Goal: Task Accomplishment & Management: Manage account settings

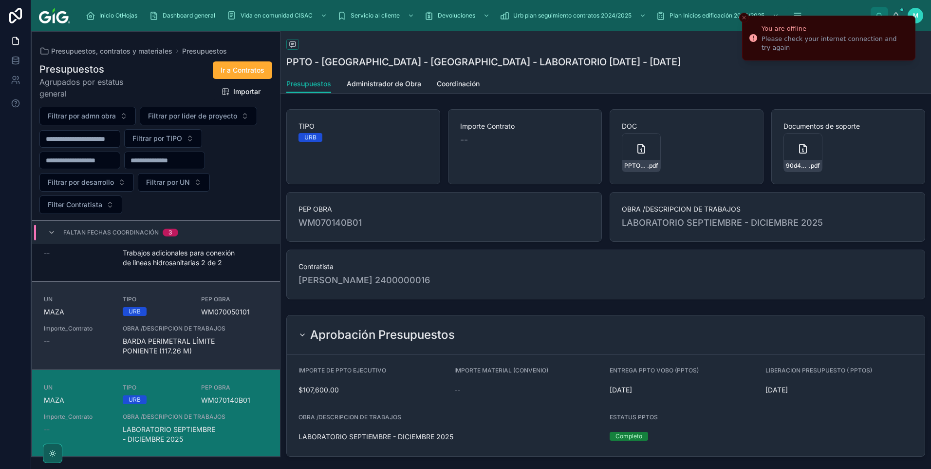
scroll to position [146, 0]
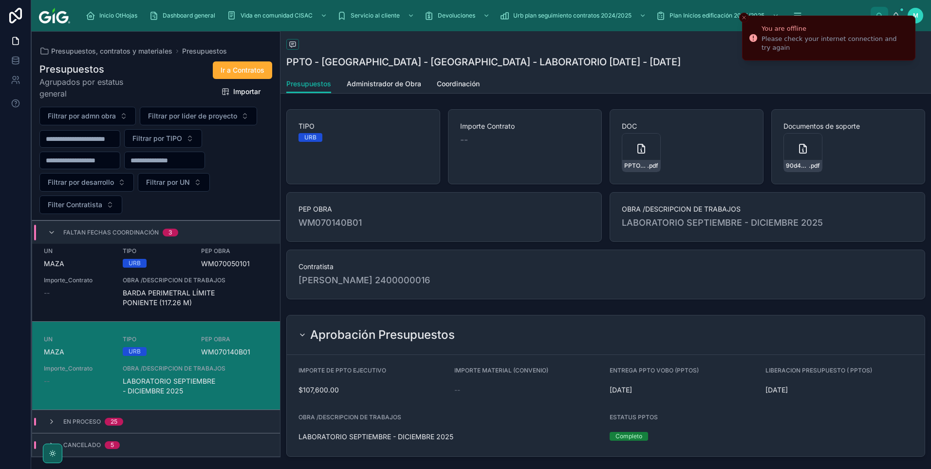
click at [207, 316] on div "UN [PERSON_NAME] TIPO URB PEP OBRA WM070140B01 Importe_Contrato -- OBRA /DESCRI…" at bounding box center [156, 365] width 225 height 60
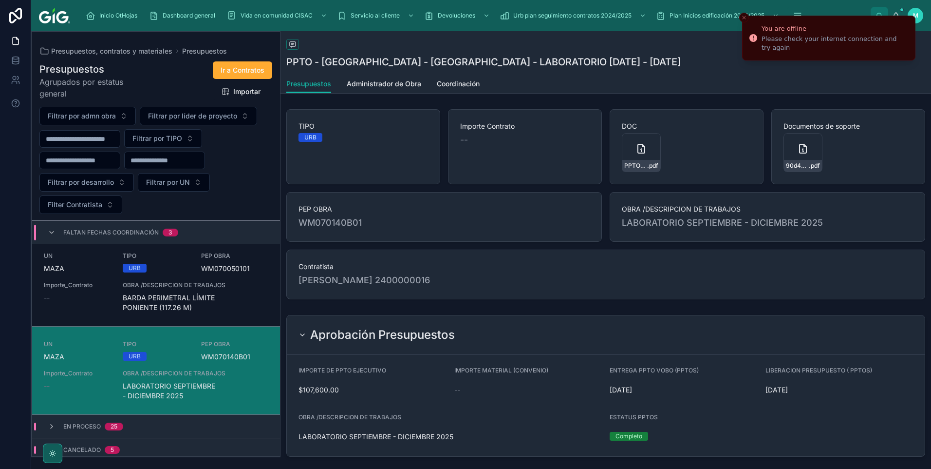
scroll to position [146, 0]
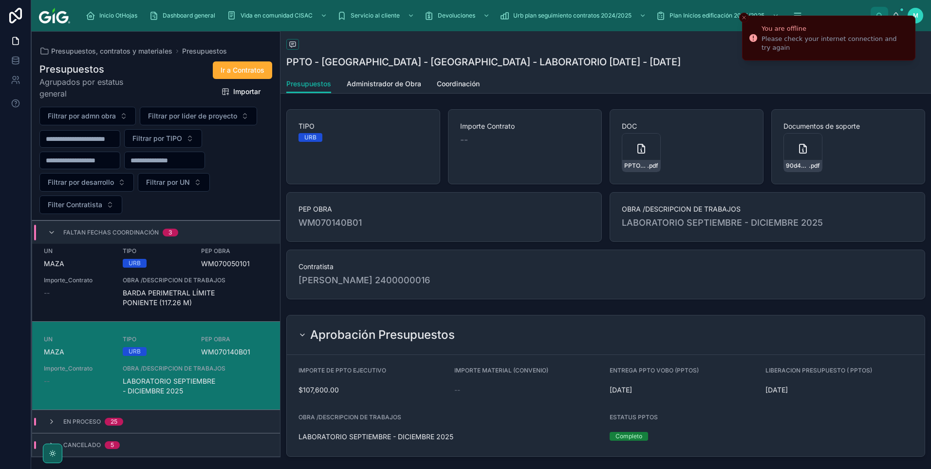
click at [227, 316] on span "LABORATORIO SEPTIEMBRE - DICIEMBRE 2025" at bounding box center [196, 385] width 146 height 19
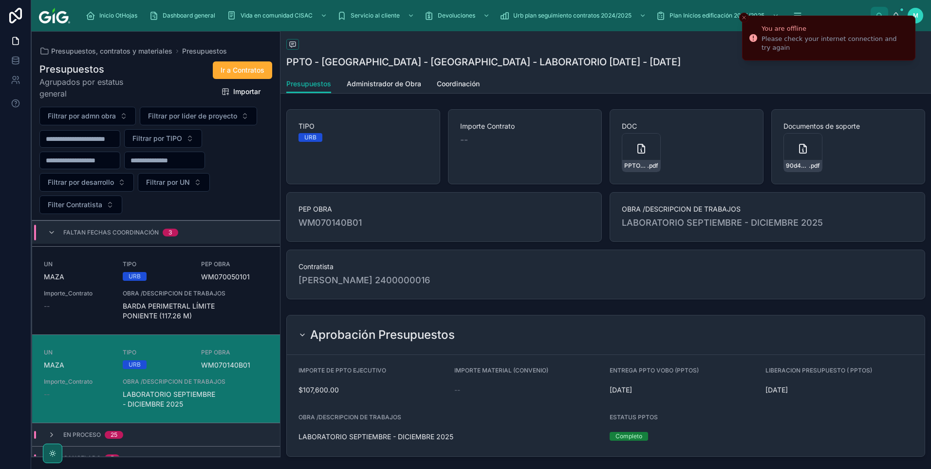
scroll to position [146, 0]
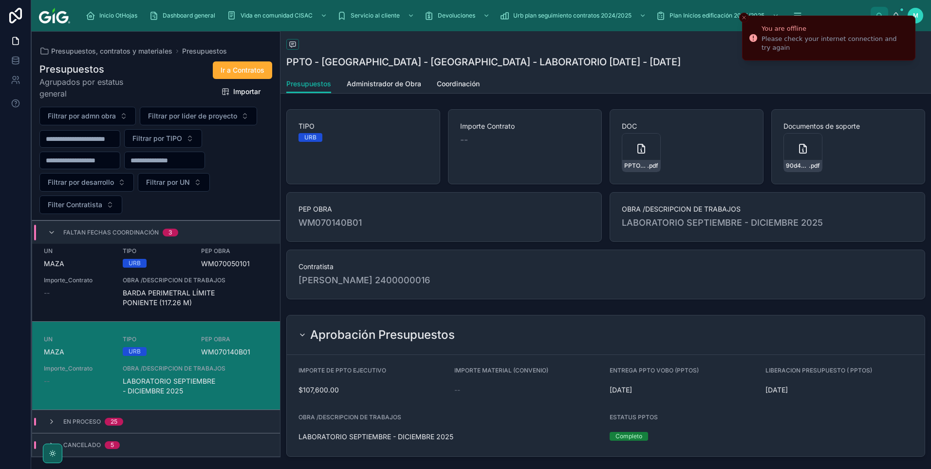
click at [233, 316] on span "OBRA /DESCRIPCION DE TRABAJOS" at bounding box center [196, 368] width 146 height 8
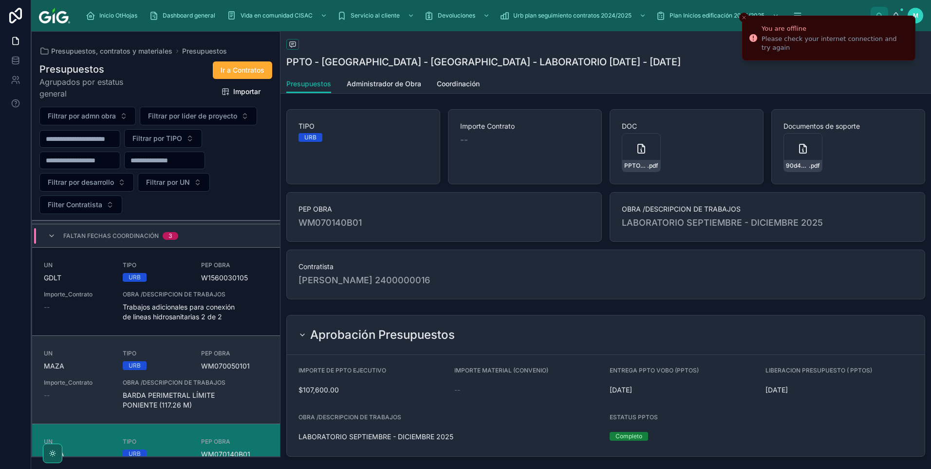
scroll to position [146, 0]
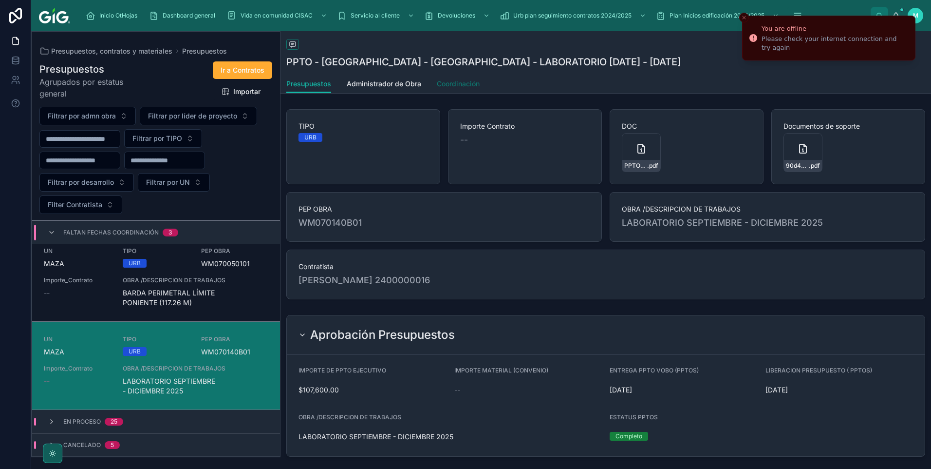
click at [463, 89] on link "Coordinación" at bounding box center [458, 84] width 43 height 19
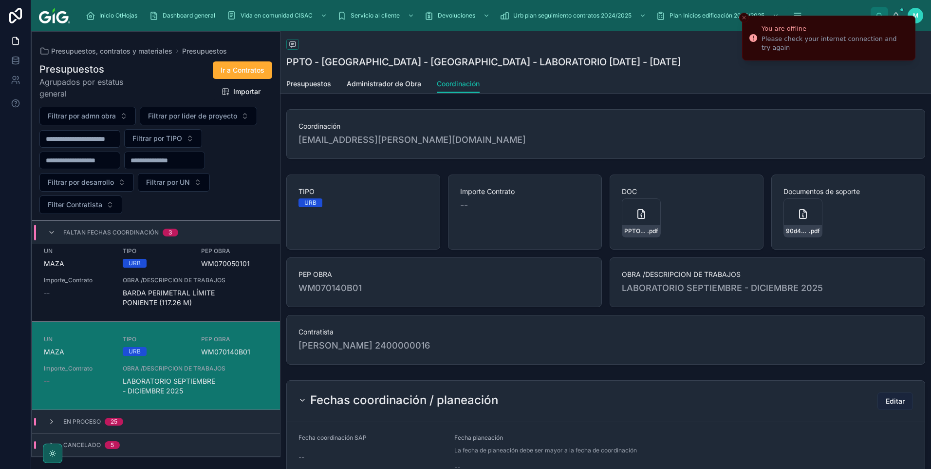
click at [661, 316] on button "Editar" at bounding box center [896, 401] width 36 height 18
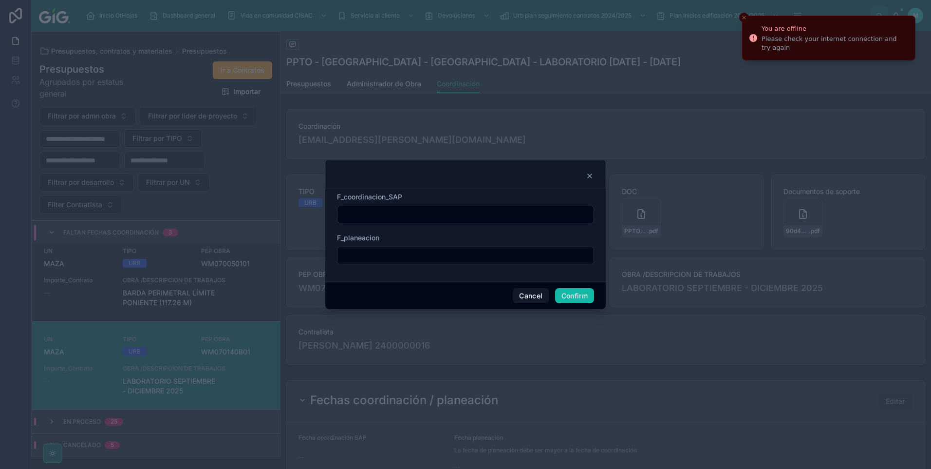
click at [396, 211] on input "text" at bounding box center [466, 214] width 256 height 14
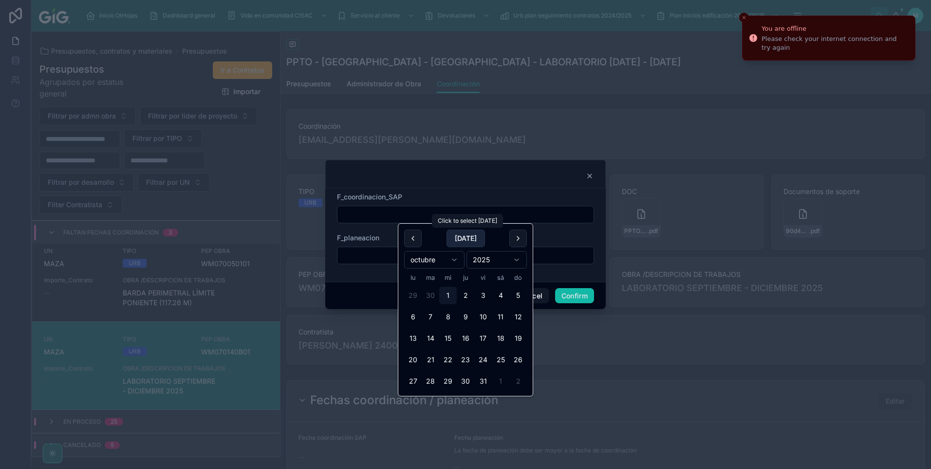
click at [455, 236] on button "[DATE]" at bounding box center [466, 238] width 38 height 18
type input "*********"
click at [386, 251] on input "text" at bounding box center [466, 255] width 256 height 14
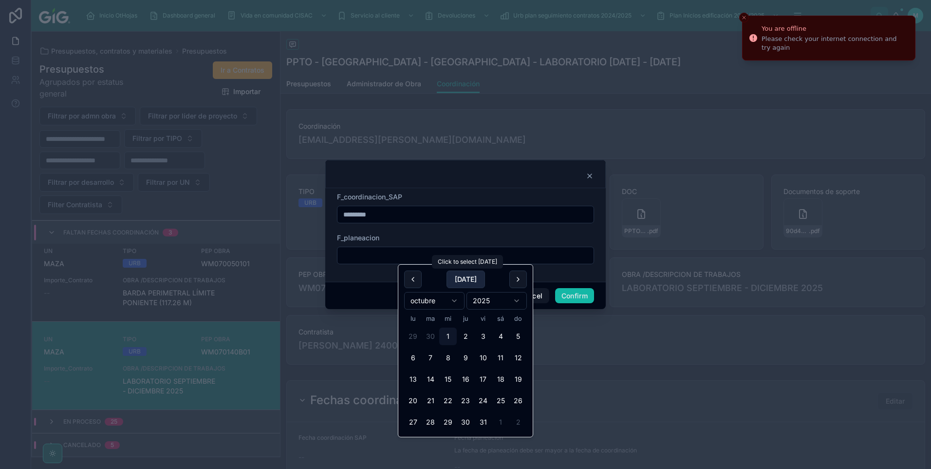
click at [454, 272] on button "[DATE]" at bounding box center [466, 279] width 38 height 18
type input "*********"
click at [564, 292] on button "Confirm" at bounding box center [574, 296] width 39 height 16
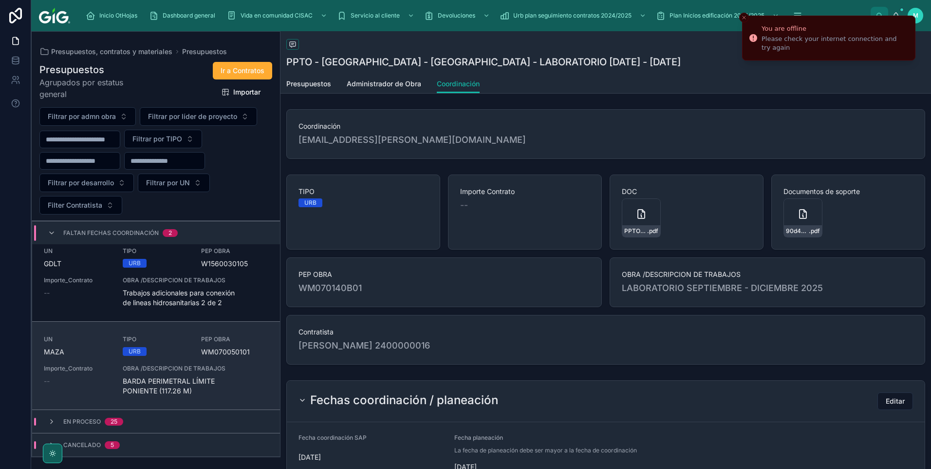
scroll to position [9, 0]
